Goal: Find specific page/section: Find specific page/section

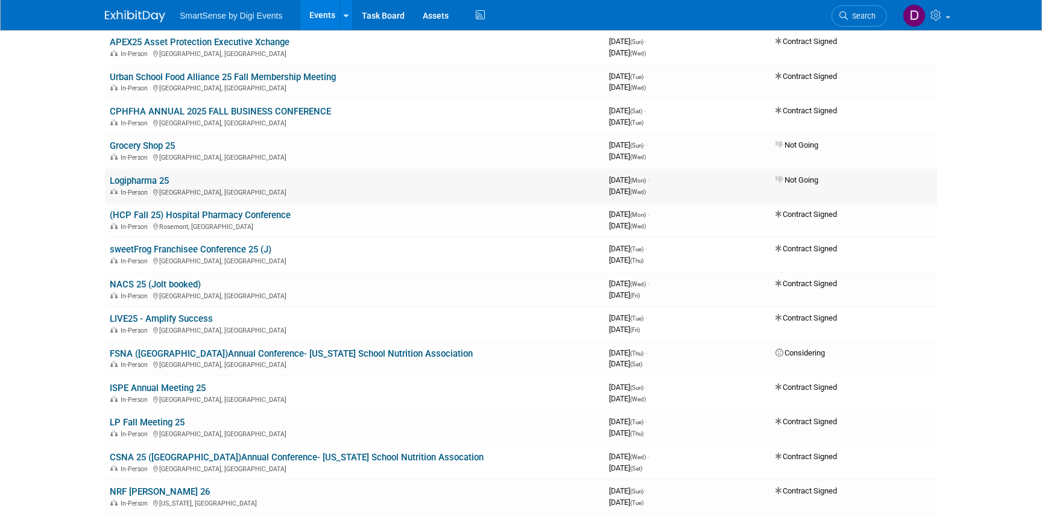
scroll to position [132, 0]
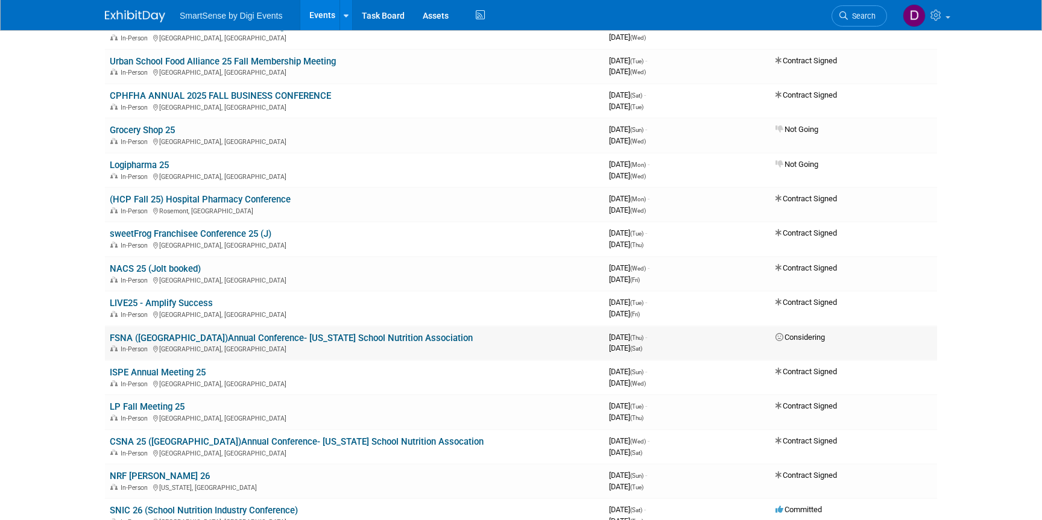
click at [223, 337] on link "FSNA ([GEOGRAPHIC_DATA])Annual Conference- [US_STATE] School Nutrition Associat…" at bounding box center [291, 338] width 363 height 11
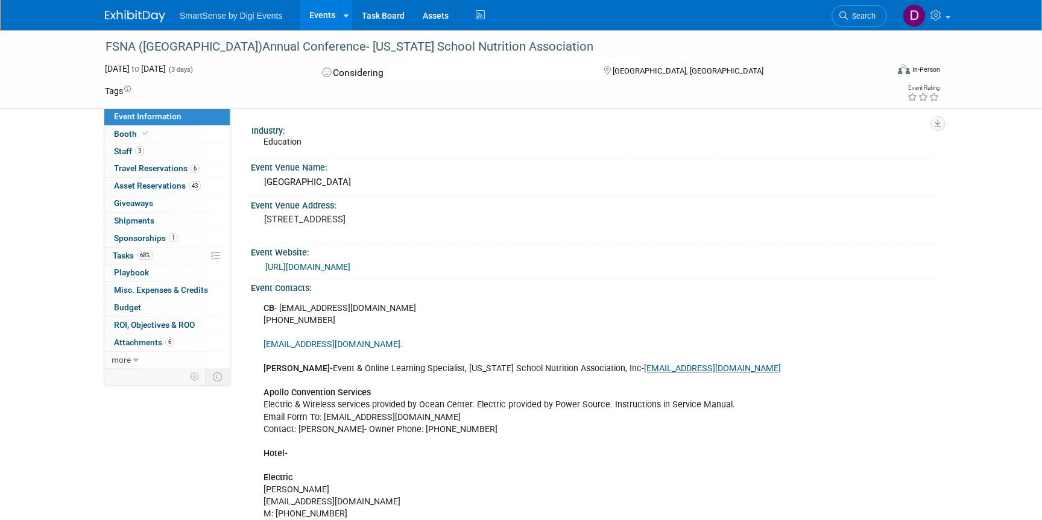
click at [139, 11] on img at bounding box center [135, 16] width 60 height 12
